Goal: Find specific page/section: Find specific page/section

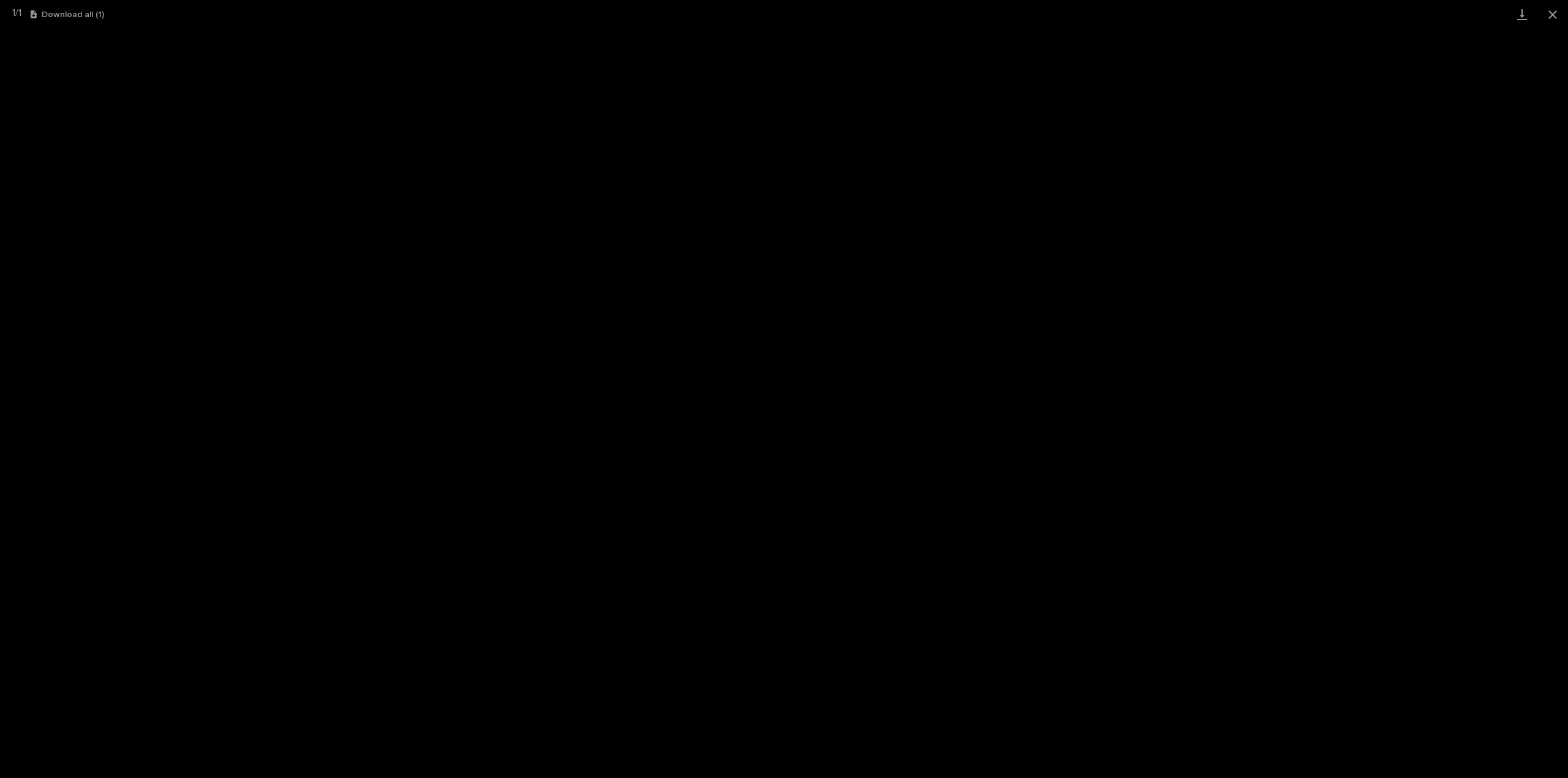
scroll to position [27, 0]
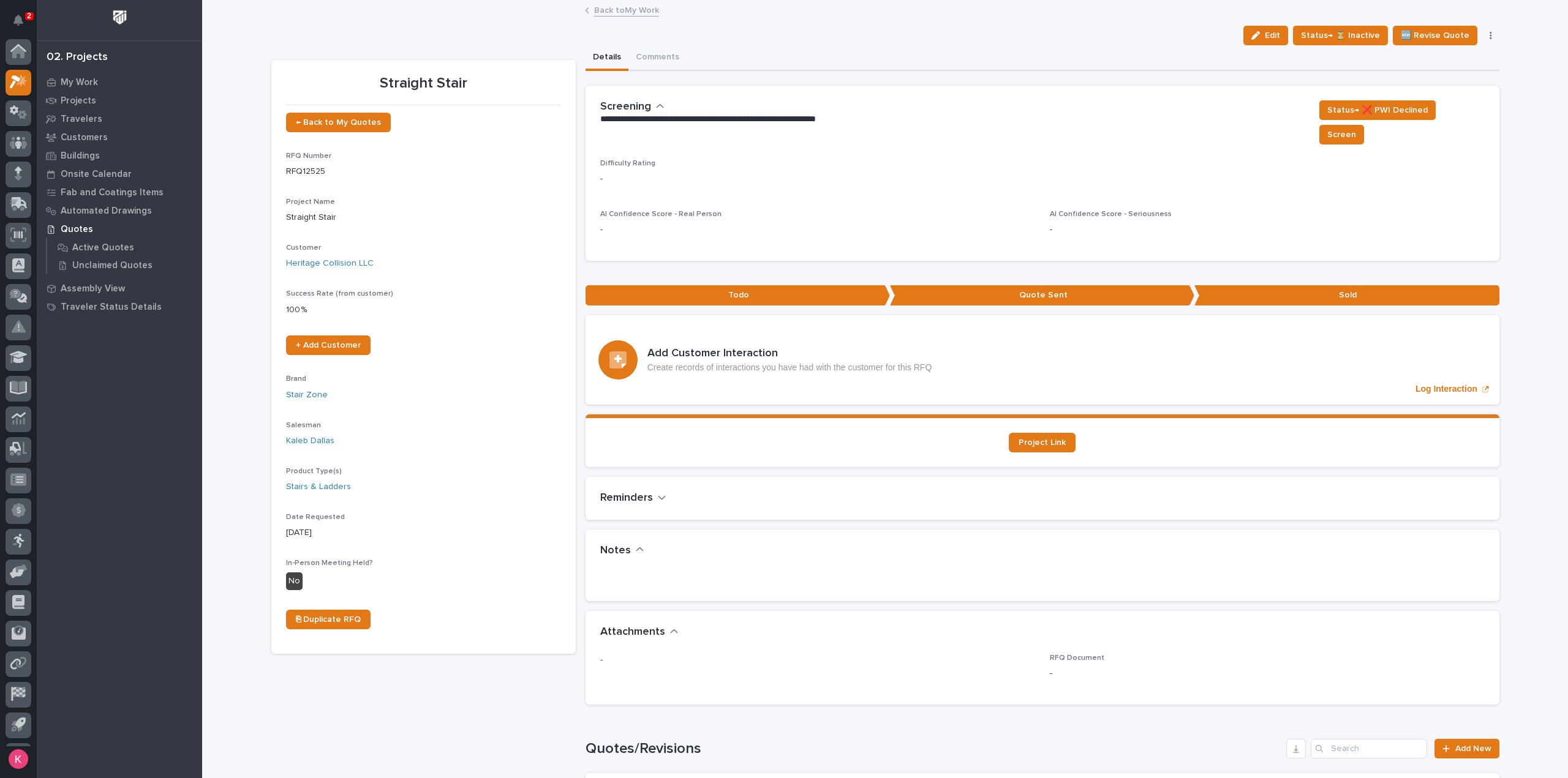
scroll to position [27, 0]
click at [66, 84] on p "My Work" at bounding box center [79, 82] width 37 height 11
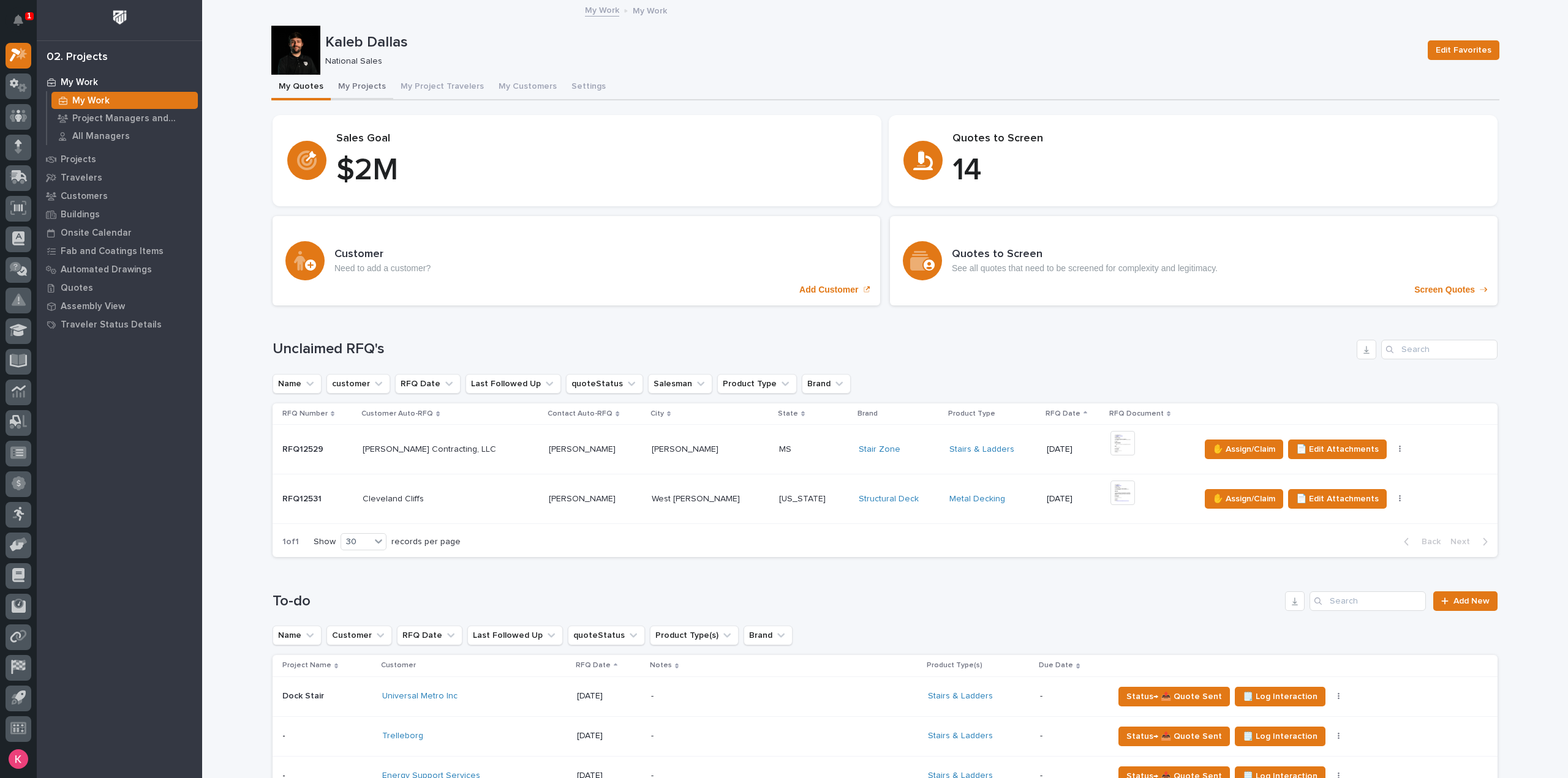
click at [348, 78] on button "My Projects" at bounding box center [362, 88] width 63 height 26
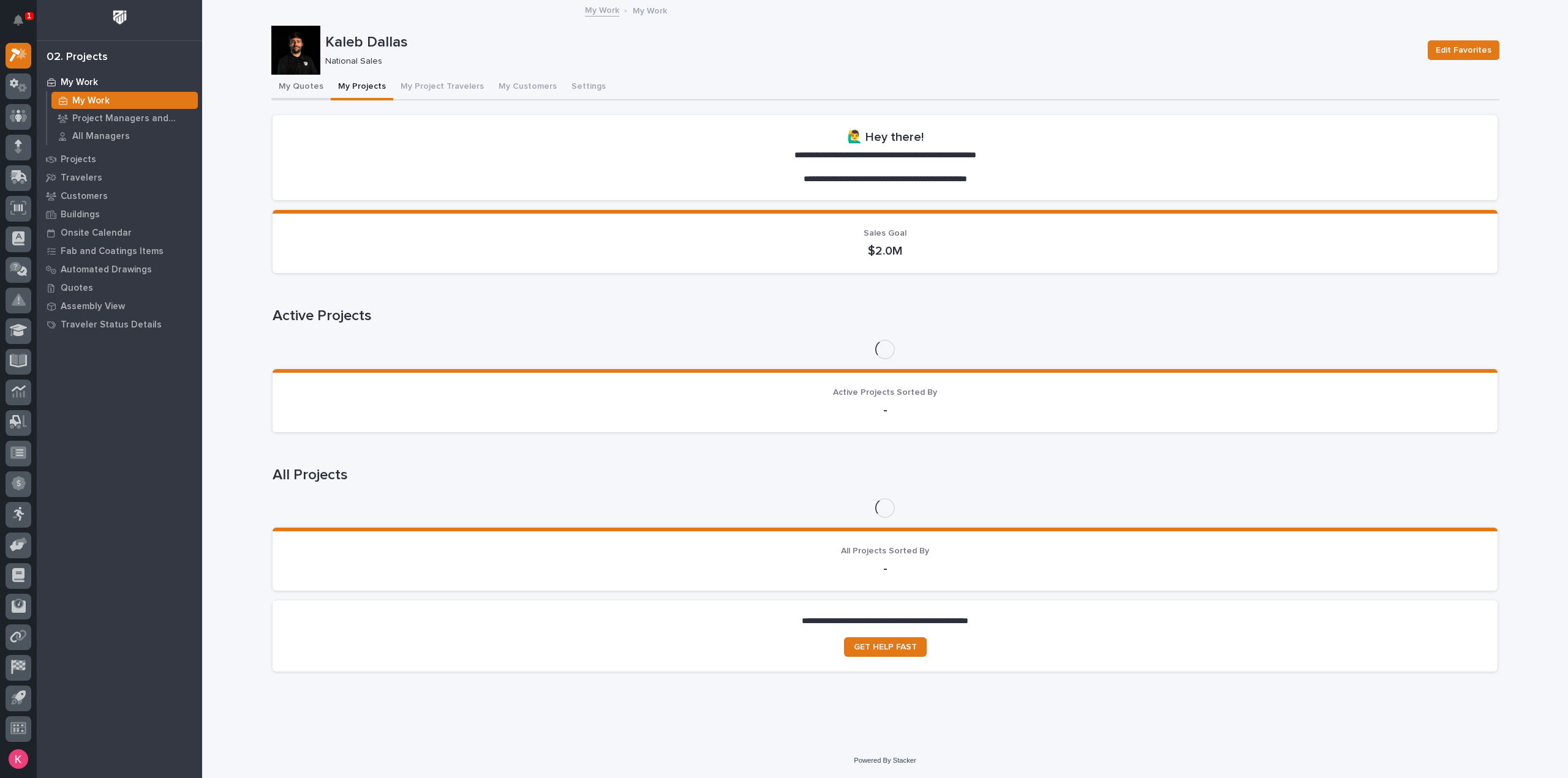
click at [291, 88] on button "My Quotes" at bounding box center [301, 88] width 59 height 26
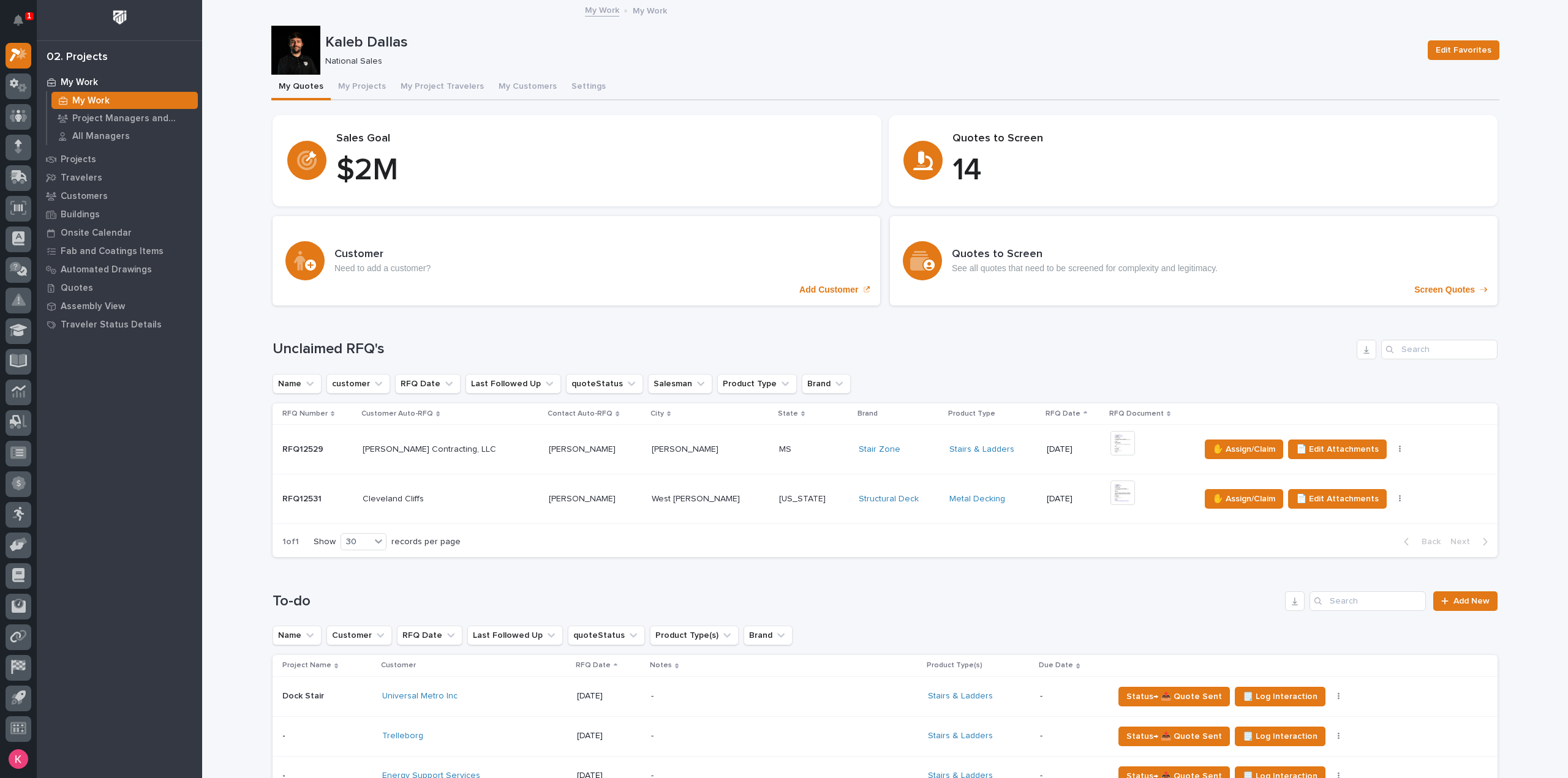
click at [979, 153] on p "14" at bounding box center [1217, 171] width 530 height 37
click at [361, 85] on button "My Projects" at bounding box center [362, 88] width 63 height 26
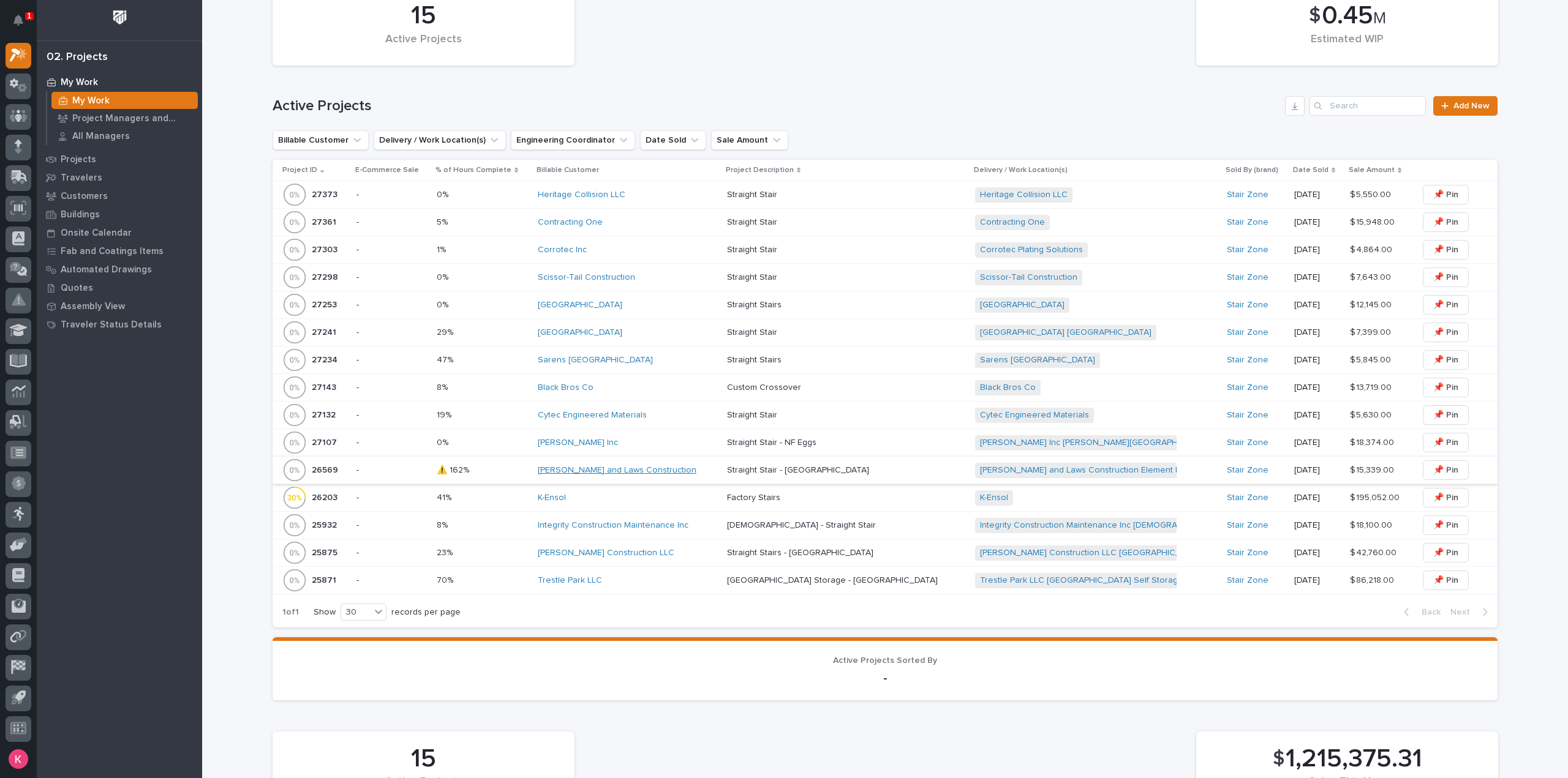
scroll to position [368, 0]
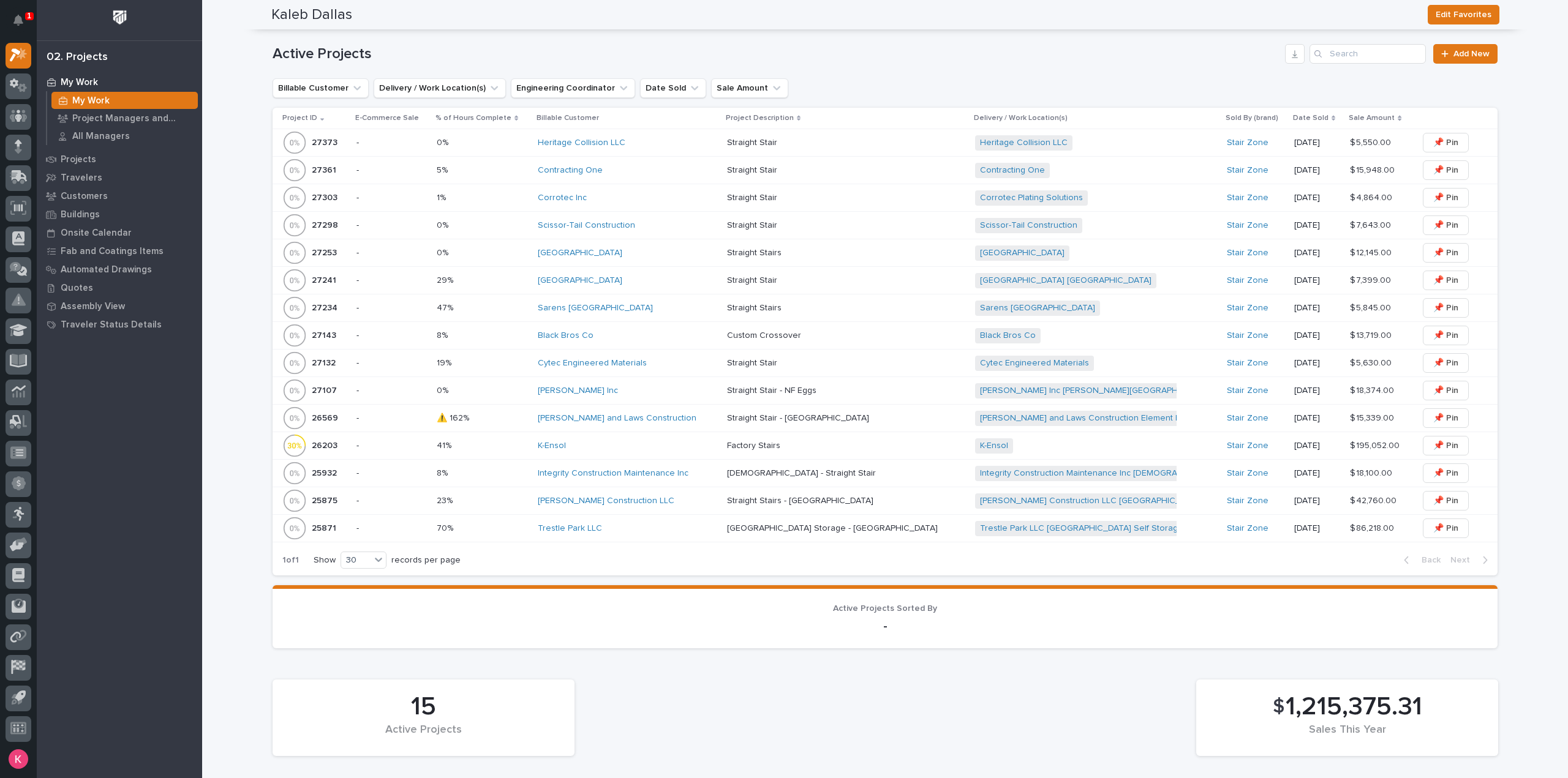
click at [699, 502] on div "[PERSON_NAME] Construction LLC" at bounding box center [627, 501] width 180 height 10
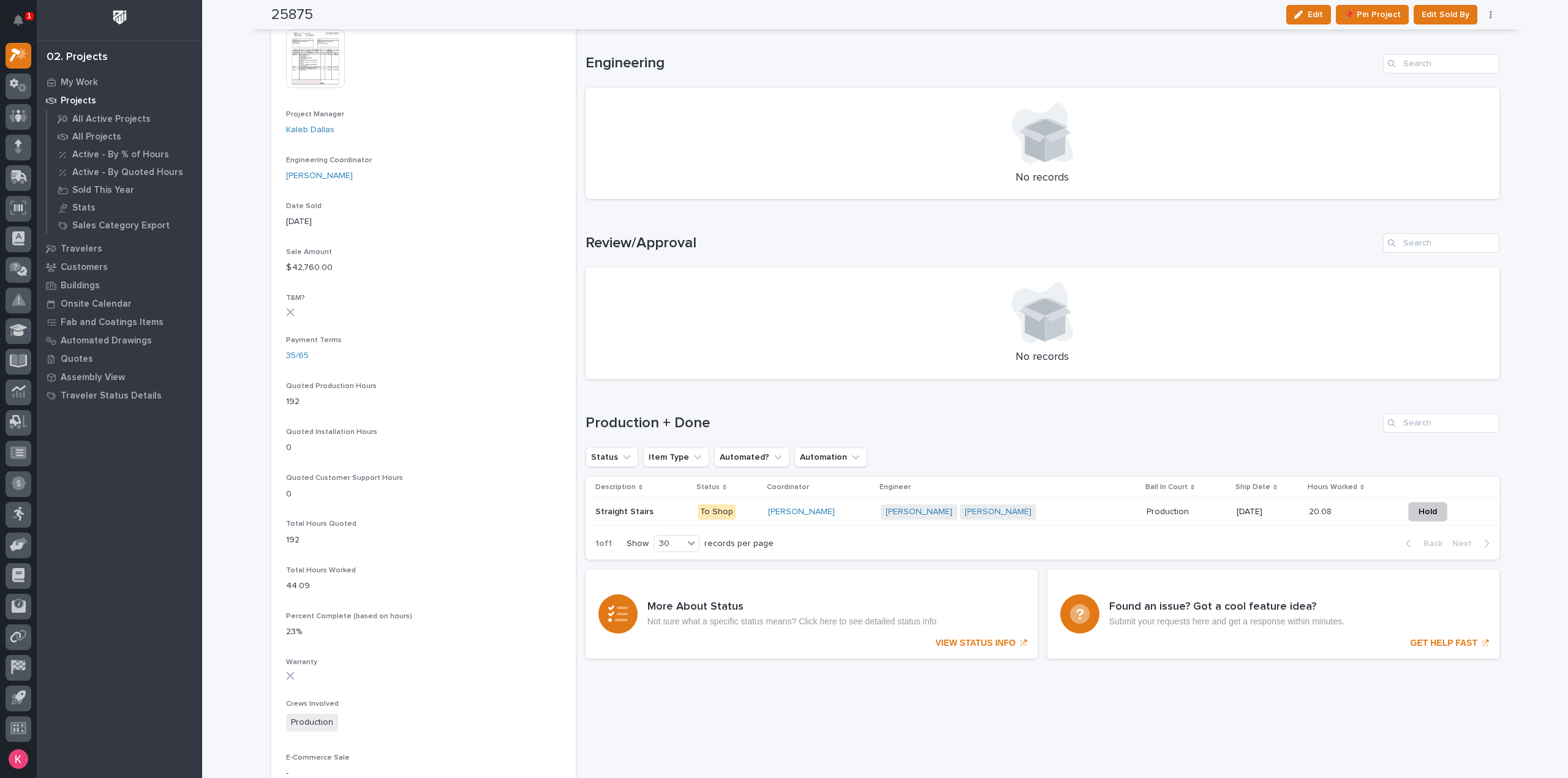
scroll to position [490, 0]
click at [854, 515] on div "[PERSON_NAME]" at bounding box center [819, 511] width 103 height 10
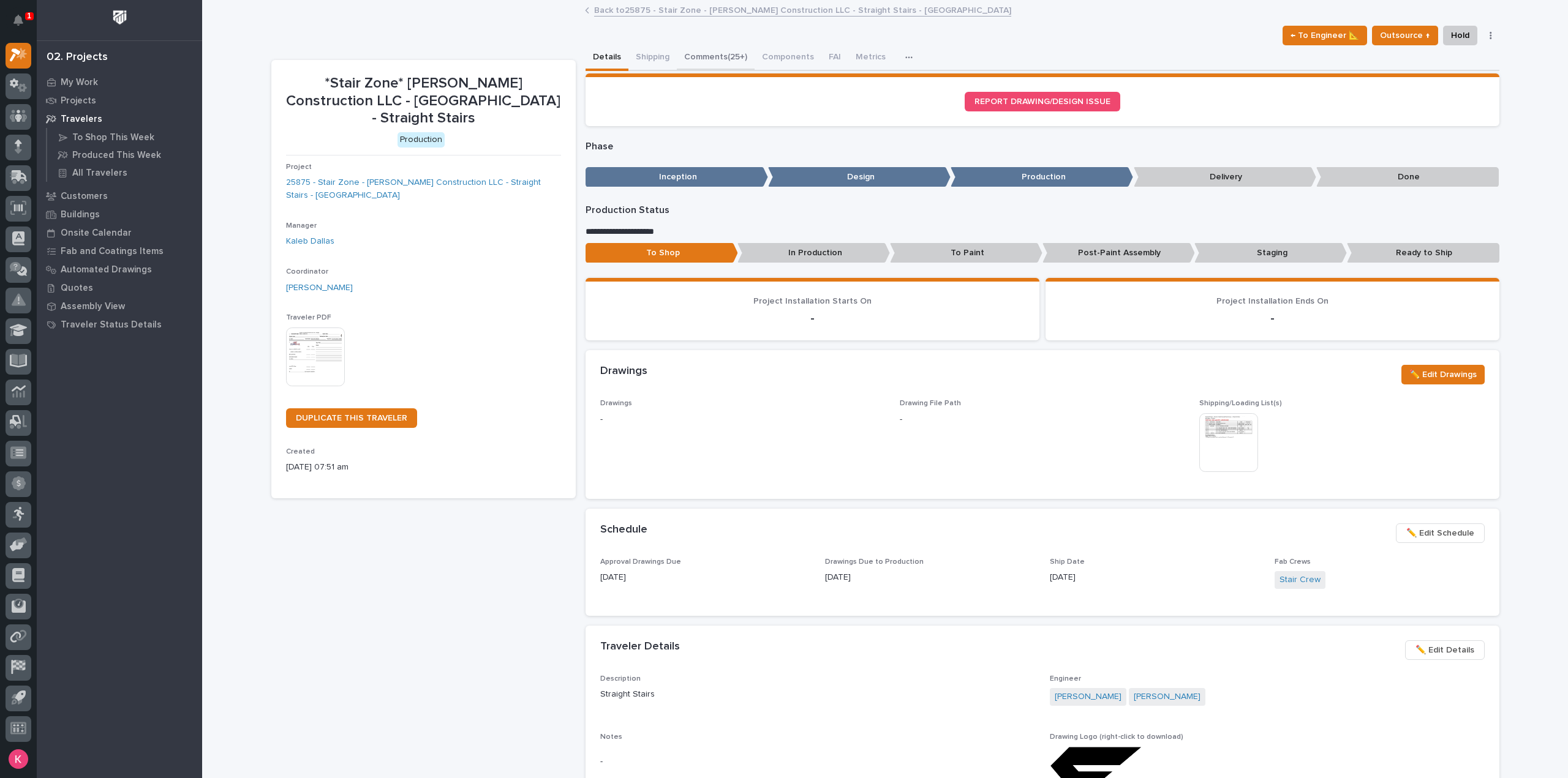
click at [721, 56] on button "Comments (25+)" at bounding box center [716, 58] width 78 height 26
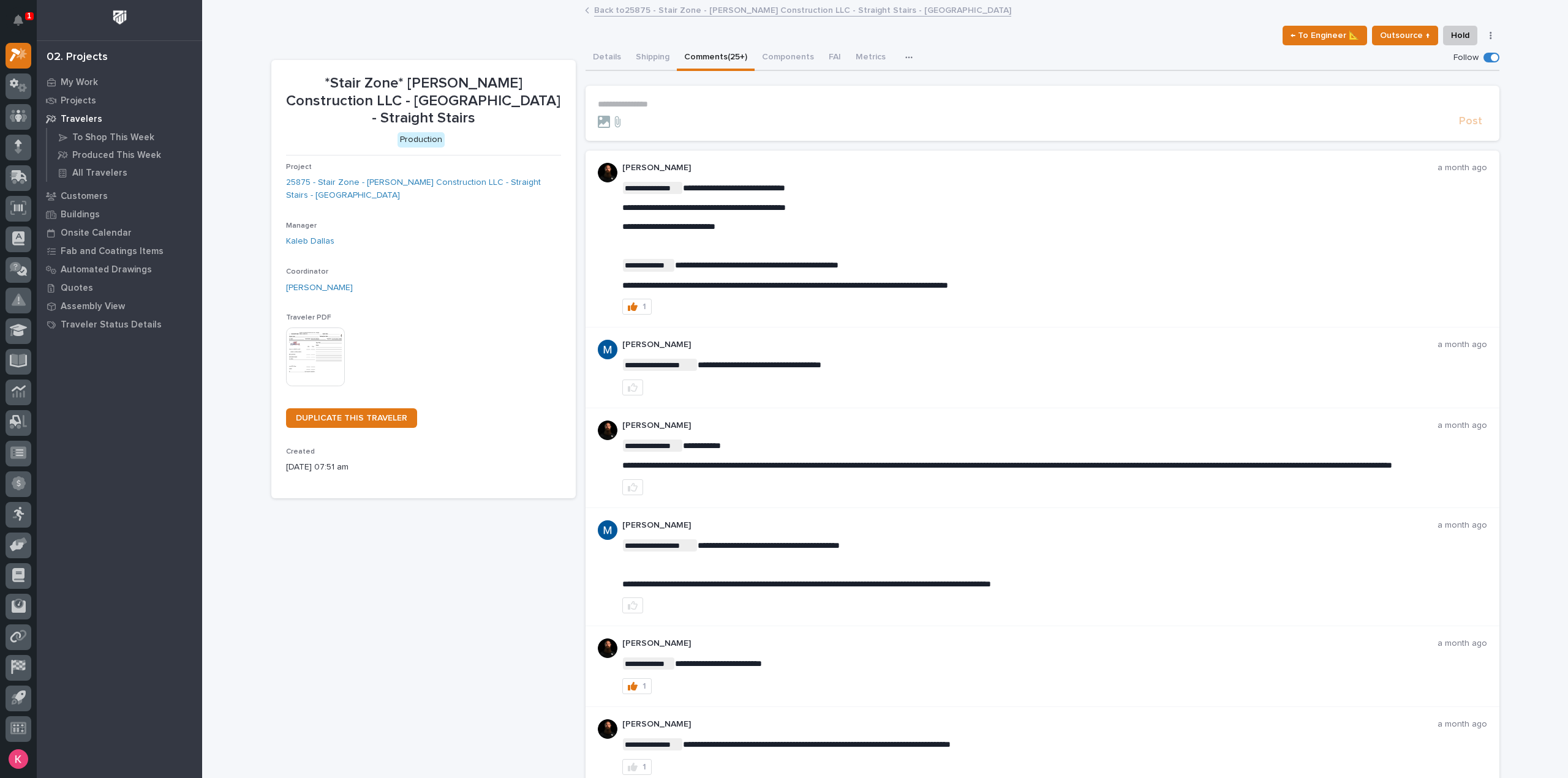
click at [598, 63] on button "Details" at bounding box center [606, 58] width 43 height 26
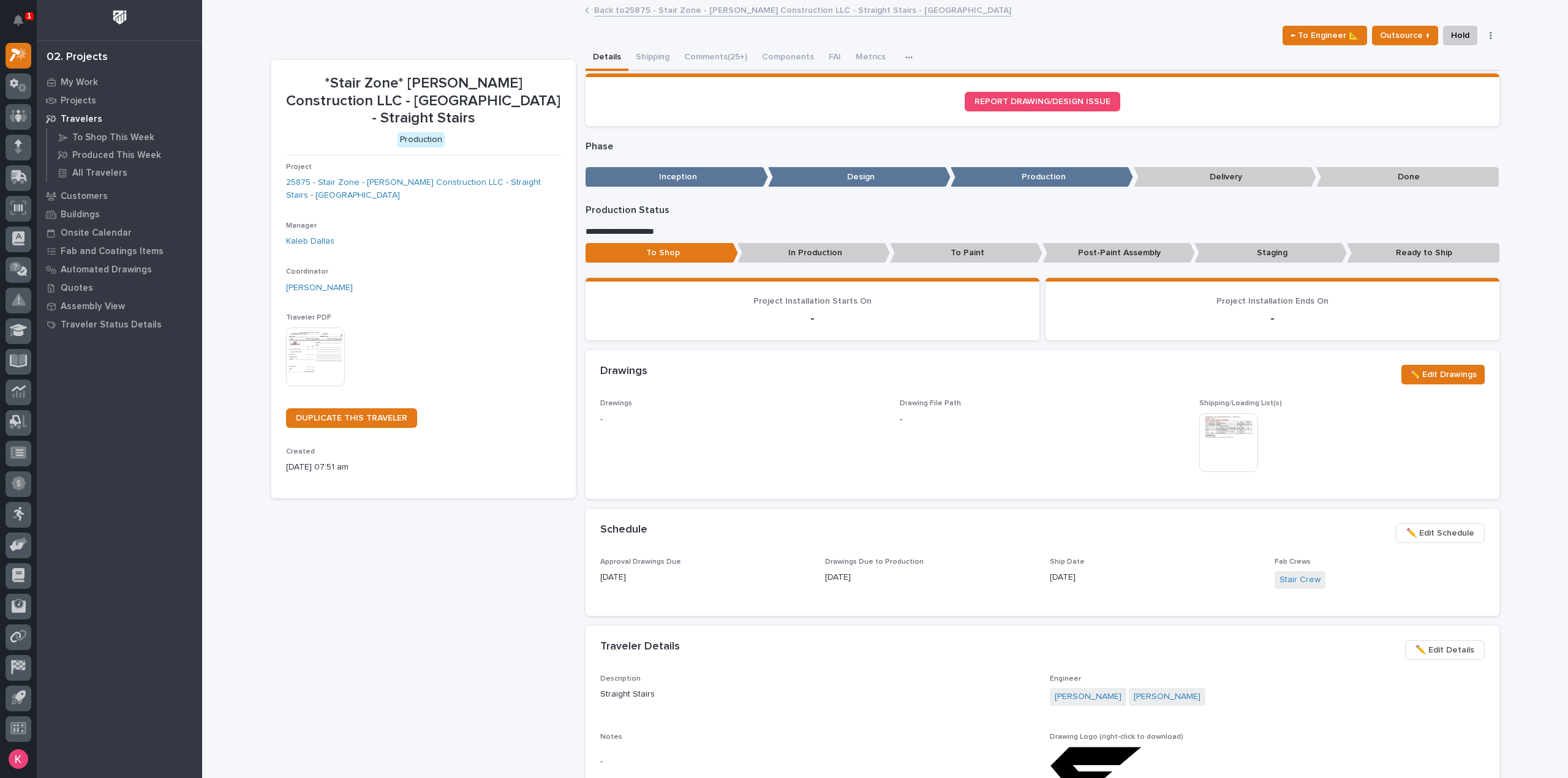
click at [662, 17] on div "Back to 25875 - Stair Zone - [PERSON_NAME] Construction LLC - Straight Stairs -…" at bounding box center [885, 10] width 612 height 17
click at [650, 13] on link "Back to 25875 - Stair Zone - [PERSON_NAME] Construction LLC - Straight Stairs -…" at bounding box center [803, 9] width 417 height 14
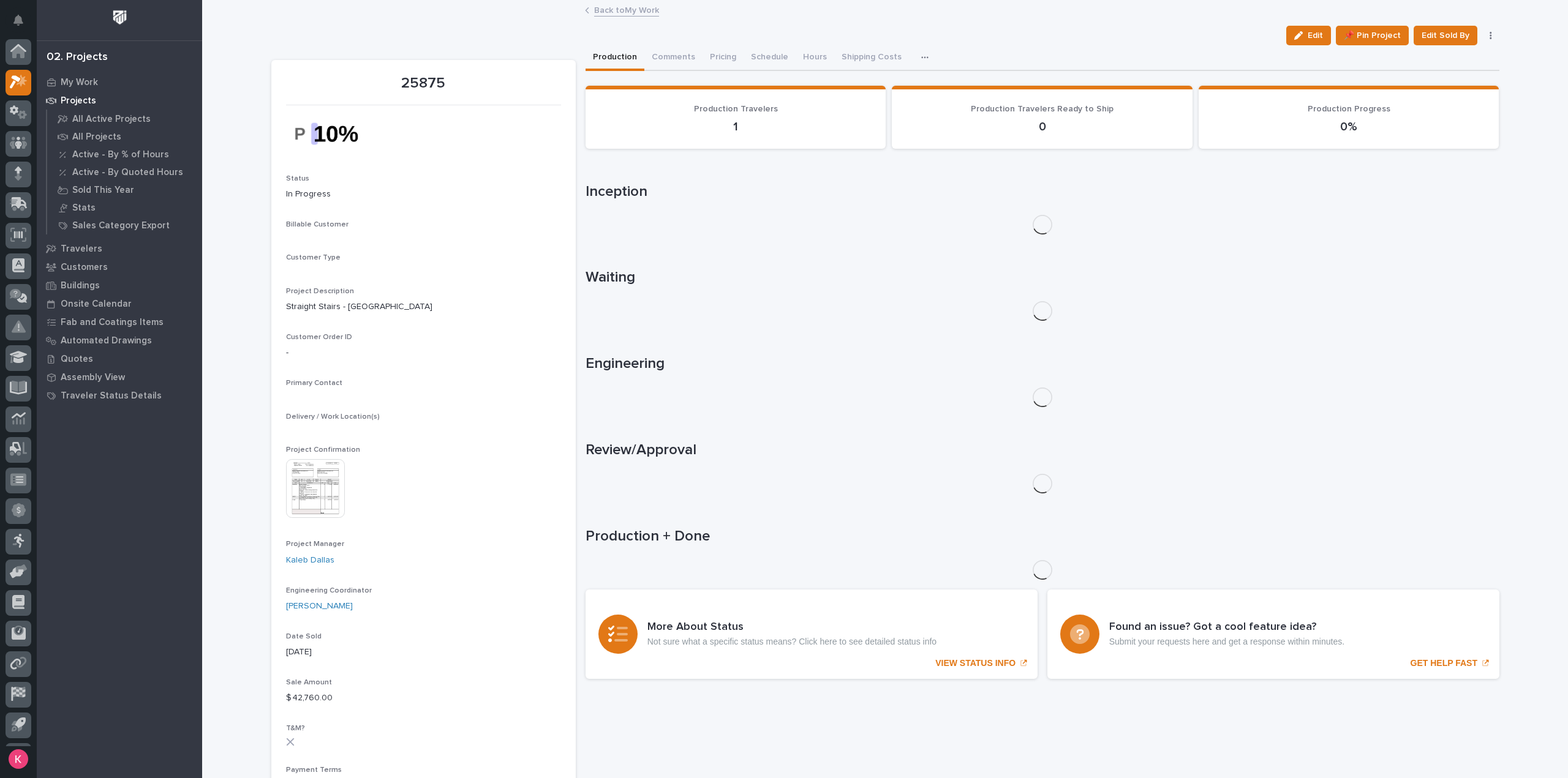
scroll to position [27, 0]
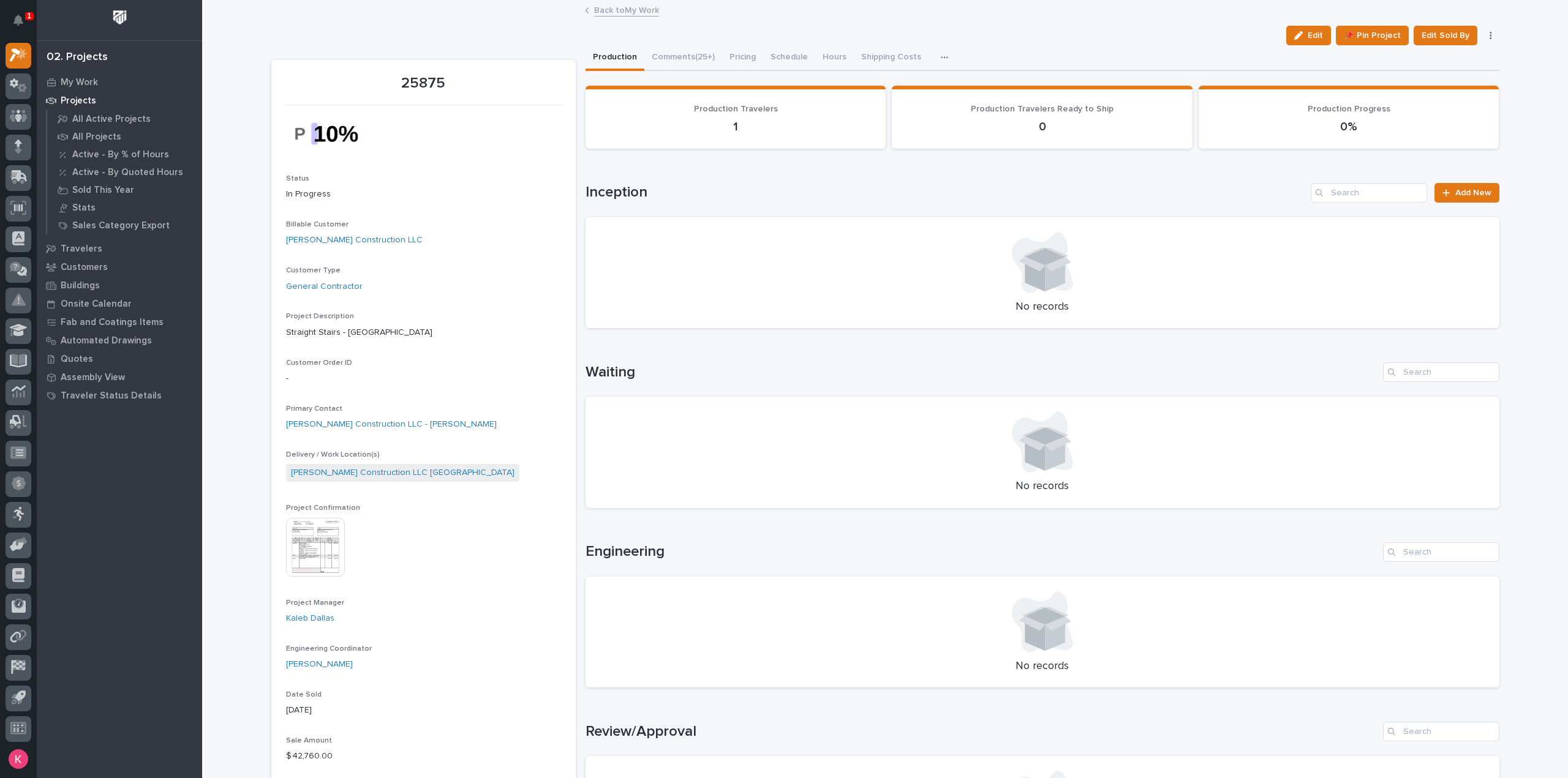
click at [301, 548] on img at bounding box center [315, 547] width 59 height 59
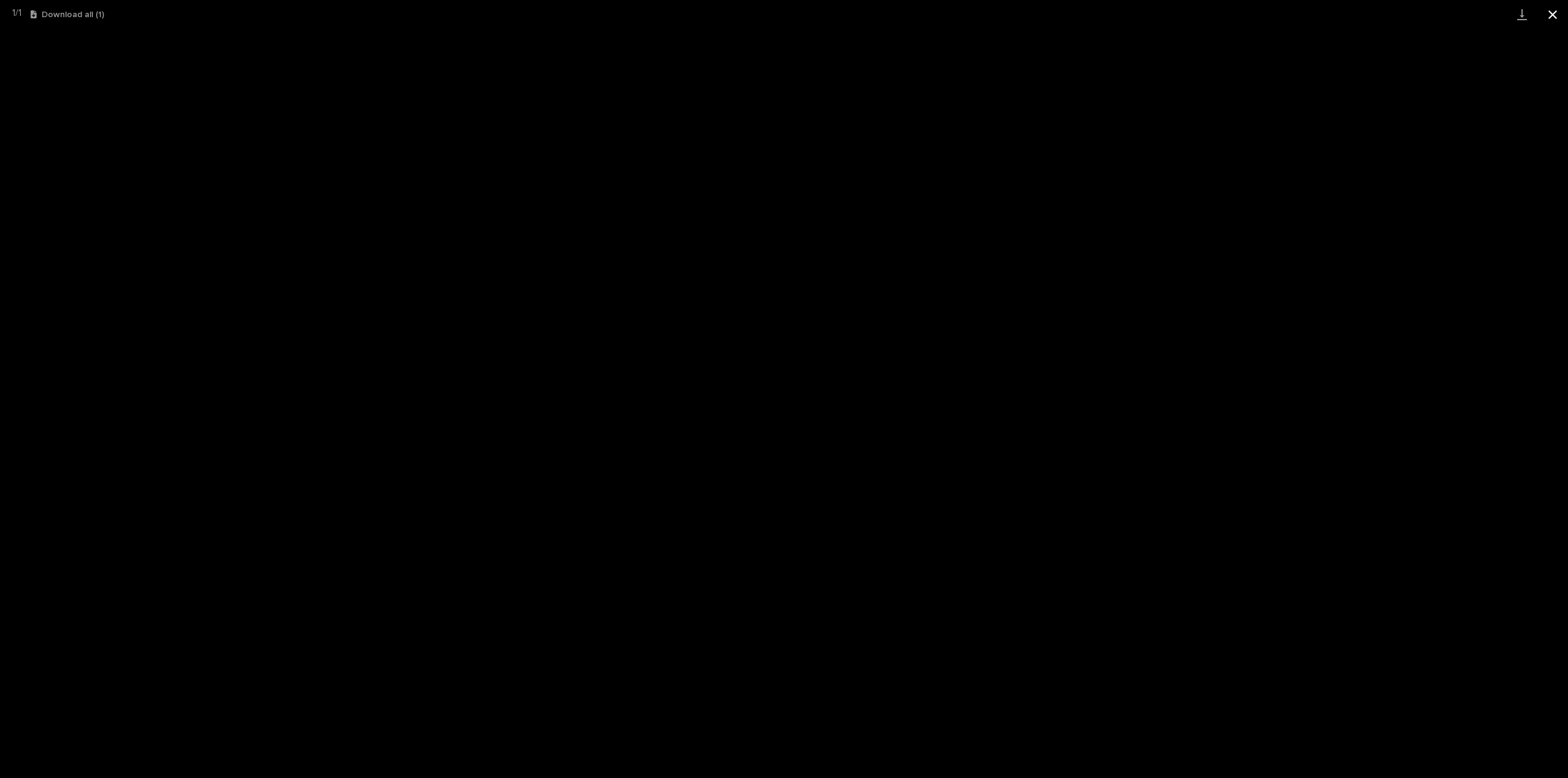
click at [1548, 16] on button "Close gallery" at bounding box center [1552, 14] width 31 height 29
